Goal: Find specific page/section: Find specific page/section

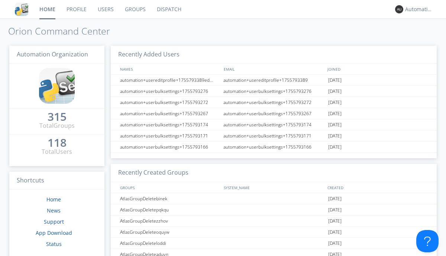
click at [168, 9] on link "Dispatch" at bounding box center [169, 9] width 36 height 19
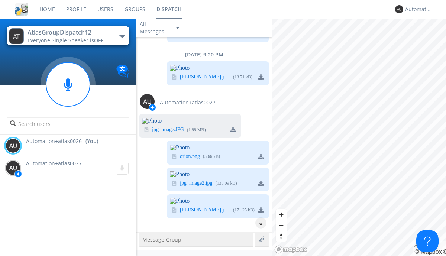
scroll to position [2801, 0]
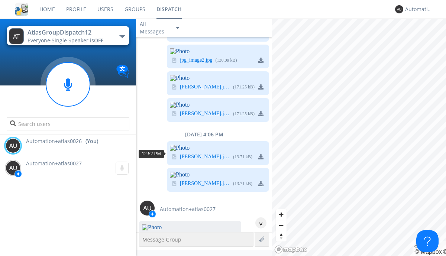
scroll to position [13, 0]
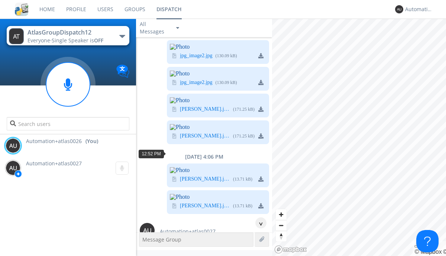
click at [258, 223] on div "^" at bounding box center [260, 222] width 11 height 11
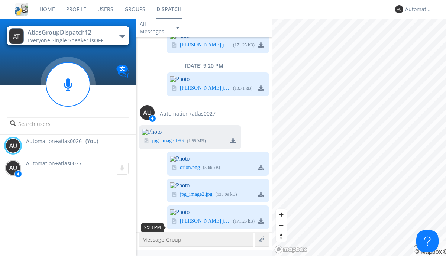
scroll to position [2779, 0]
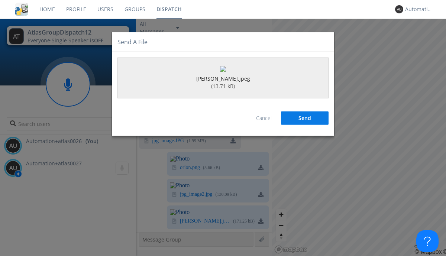
click at [305, 125] on button "Send" at bounding box center [305, 117] width 48 height 13
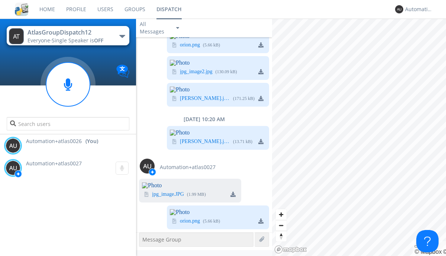
scroll to position [3148, 0]
click at [417, 9] on div "Automation+atlas0026" at bounding box center [419, 9] width 28 height 7
